Goal: Information Seeking & Learning: Understand process/instructions

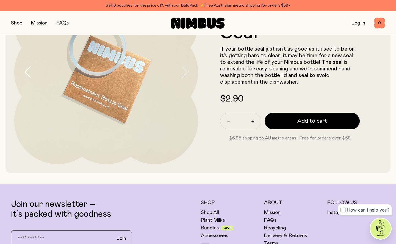
scroll to position [27, 0]
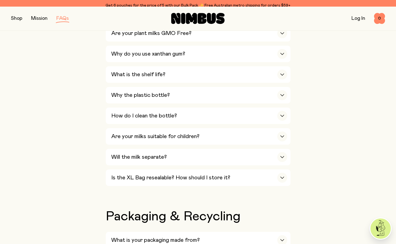
scroll to position [368, 0]
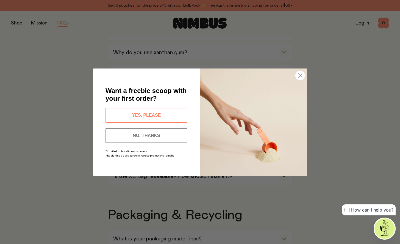
click at [299, 75] on icon "Close dialog" at bounding box center [300, 75] width 4 height 4
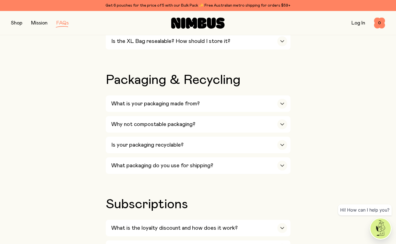
scroll to position [533, 0]
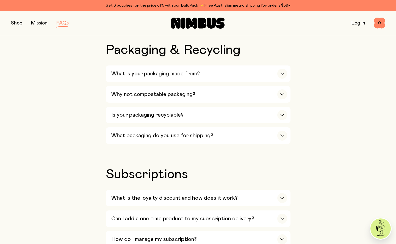
click at [19, 23] on button "button" at bounding box center [16, 23] width 11 height 8
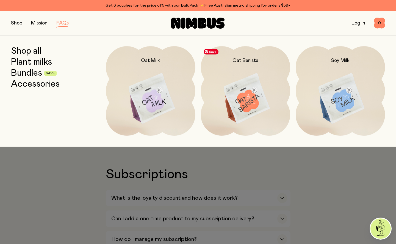
click at [237, 94] on img at bounding box center [245, 98] width 89 height 105
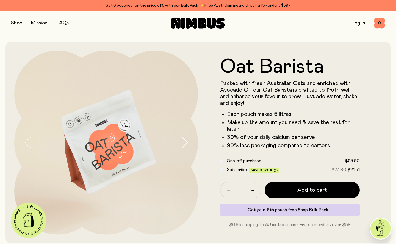
click at [313, 208] on span "Shop Bulk Pack" at bounding box center [313, 209] width 31 height 4
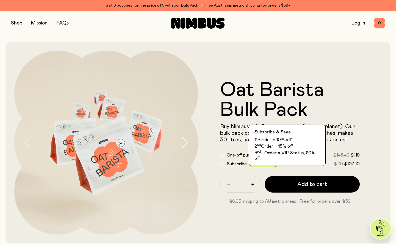
click at [258, 164] on span "Save 10-20%" at bounding box center [264, 164] width 27 height 4
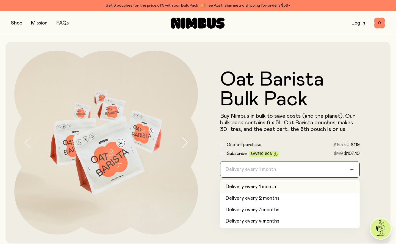
click at [284, 170] on input "Search for option" at bounding box center [287, 169] width 126 height 16
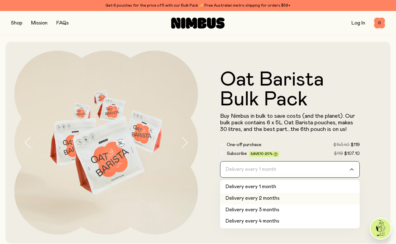
click at [279, 200] on li "Delivery every 2 months" at bounding box center [290, 199] width 140 height 12
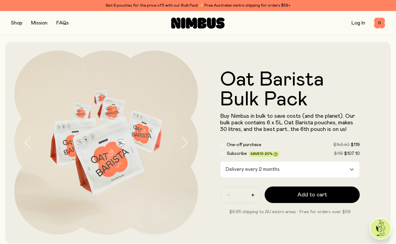
click at [284, 168] on input "Search for option" at bounding box center [316, 169] width 68 height 16
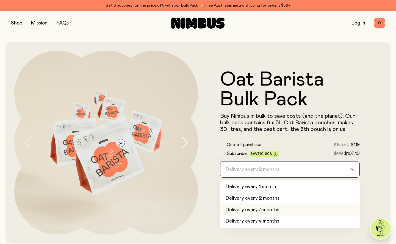
click at [268, 213] on li "Delivery every 3 months" at bounding box center [290, 210] width 140 height 12
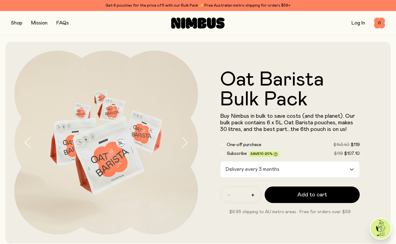
click at [230, 168] on div "Delivery every 3 months" at bounding box center [284, 169] width 129 height 16
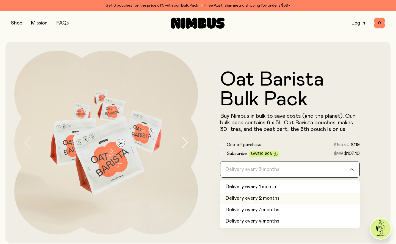
click at [248, 197] on li "Delivery every 2 months" at bounding box center [290, 199] width 140 height 12
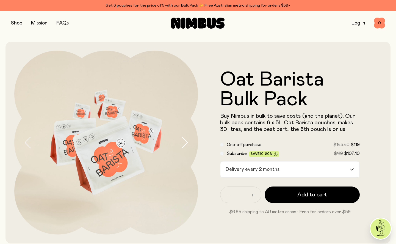
click at [314, 228] on div "Oat Barista Bulk Pack Buy Nimbus in bulk to save costs (and the planet). Our bu…" at bounding box center [290, 143] width 184 height 184
click at [62, 23] on link "FAQs" at bounding box center [62, 23] width 12 height 5
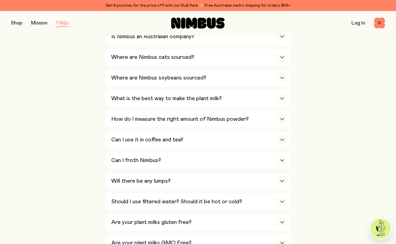
scroll to position [165, 0]
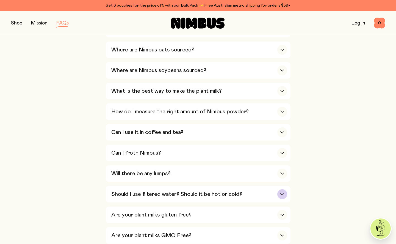
click at [223, 191] on h3 "Should I use filtered water? Should it be hot or cold?" at bounding box center [176, 194] width 131 height 7
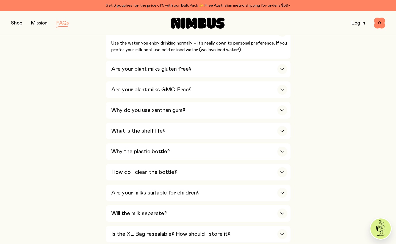
scroll to position [330, 0]
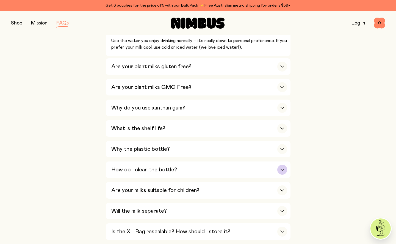
click at [278, 169] on div "How do I clean the bottle?" at bounding box center [199, 169] width 176 height 16
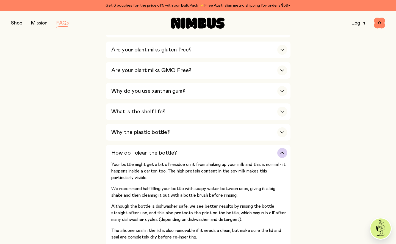
scroll to position [357, 0]
